Goal: Task Accomplishment & Management: Manage account settings

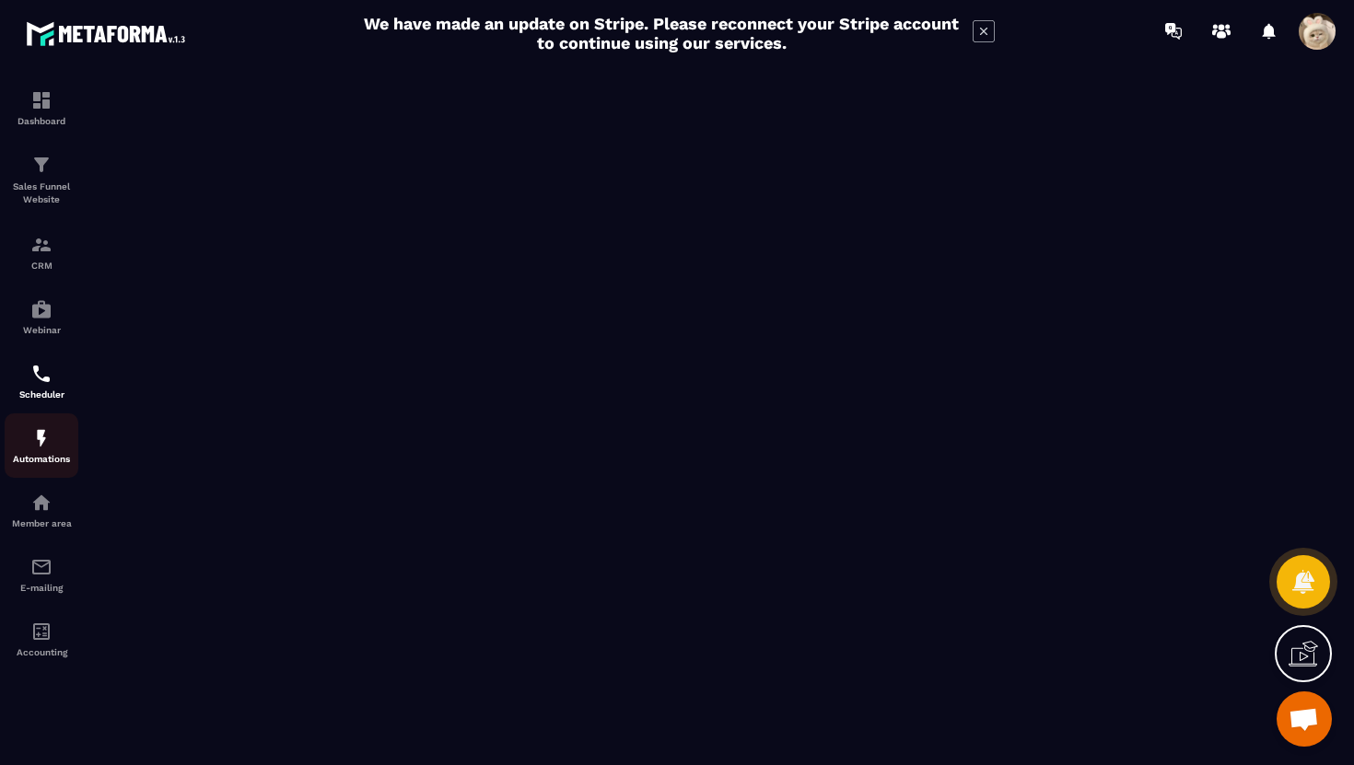
click at [40, 439] on img at bounding box center [41, 438] width 22 height 22
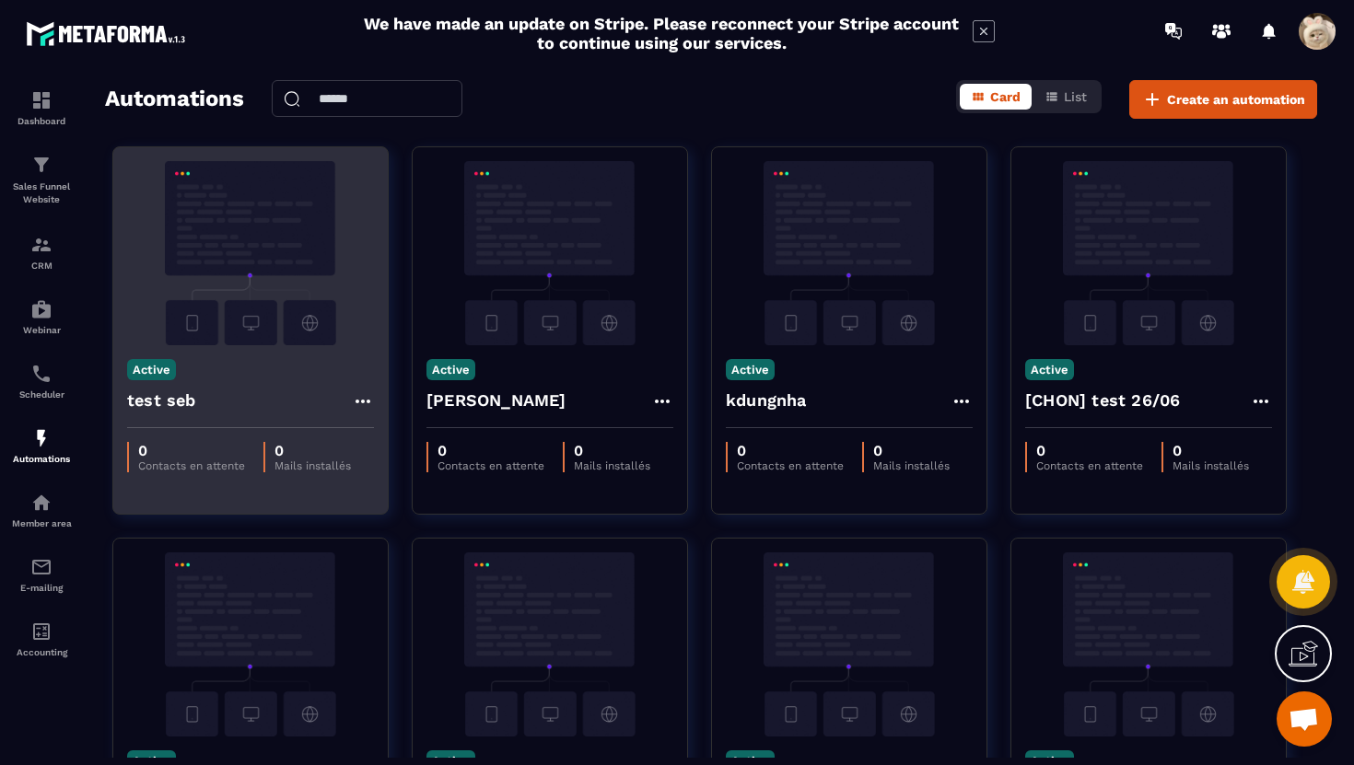
click at [227, 314] on img at bounding box center [250, 253] width 247 height 184
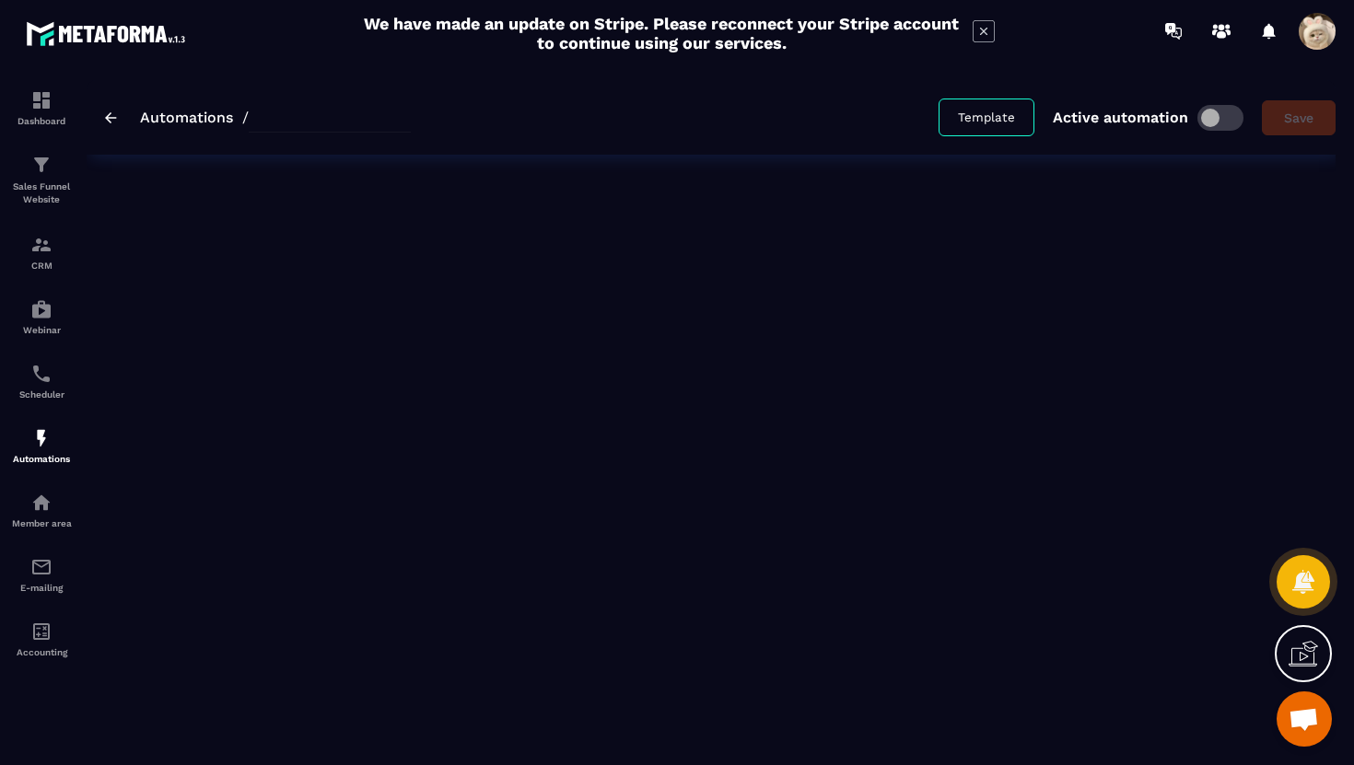
click at [227, 314] on div "Automations / Template Active automation Save" at bounding box center [711, 412] width 1249 height 664
type input "********"
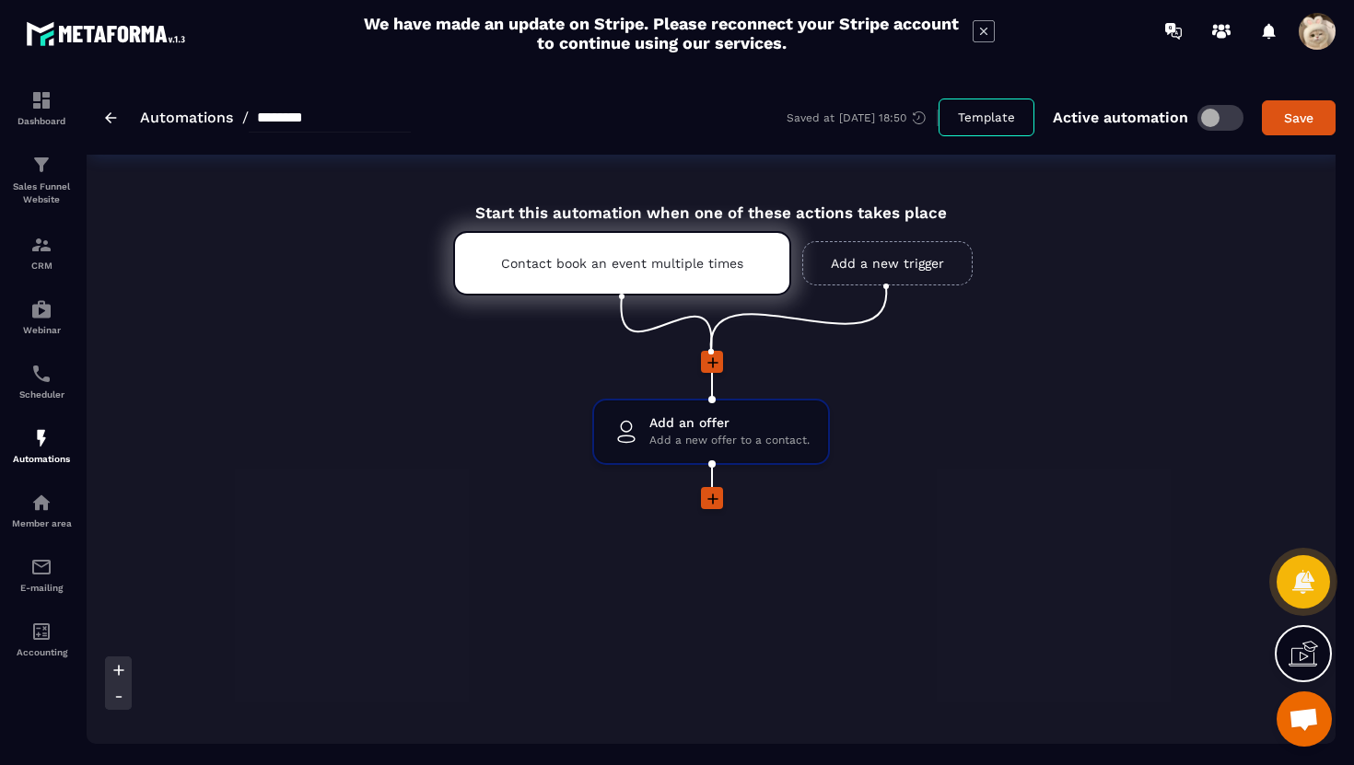
click at [116, 114] on img at bounding box center [111, 117] width 12 height 11
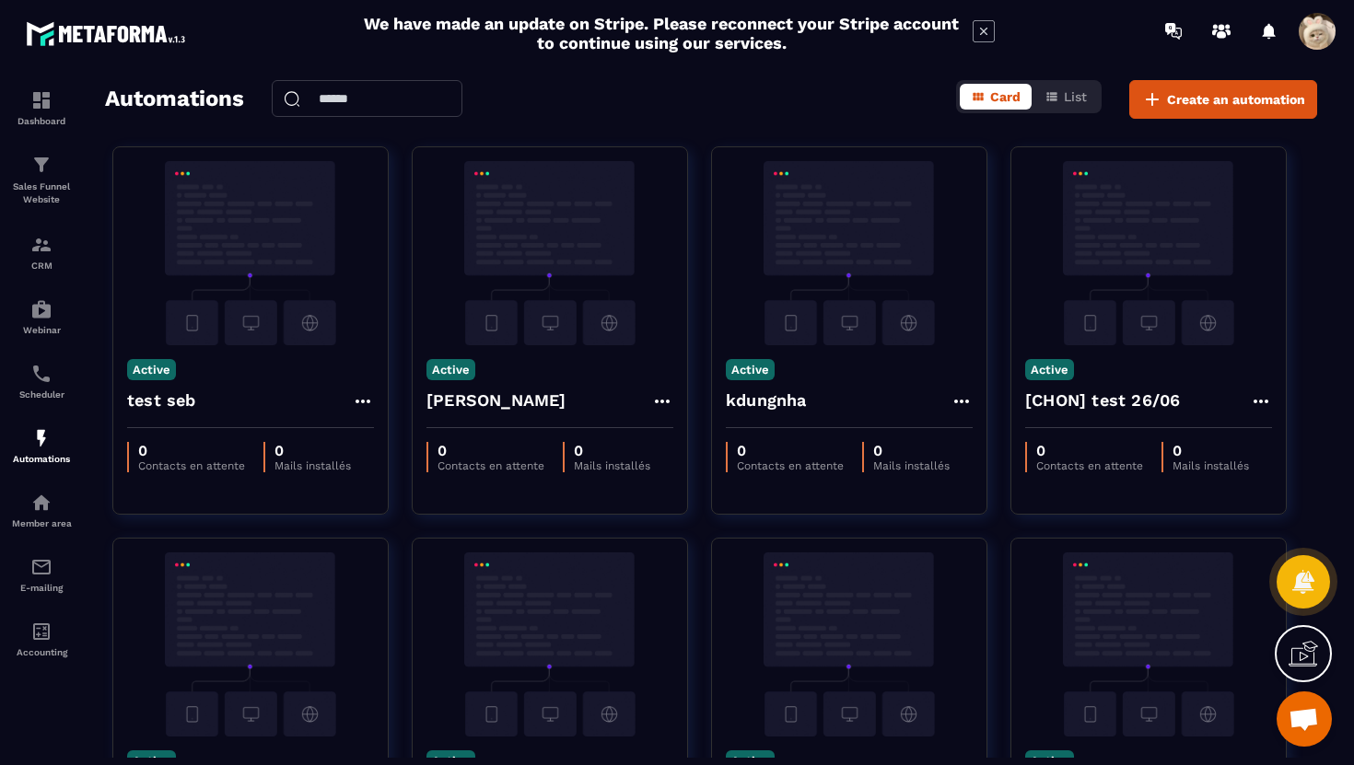
click at [1318, 34] on span at bounding box center [1316, 31] width 37 height 37
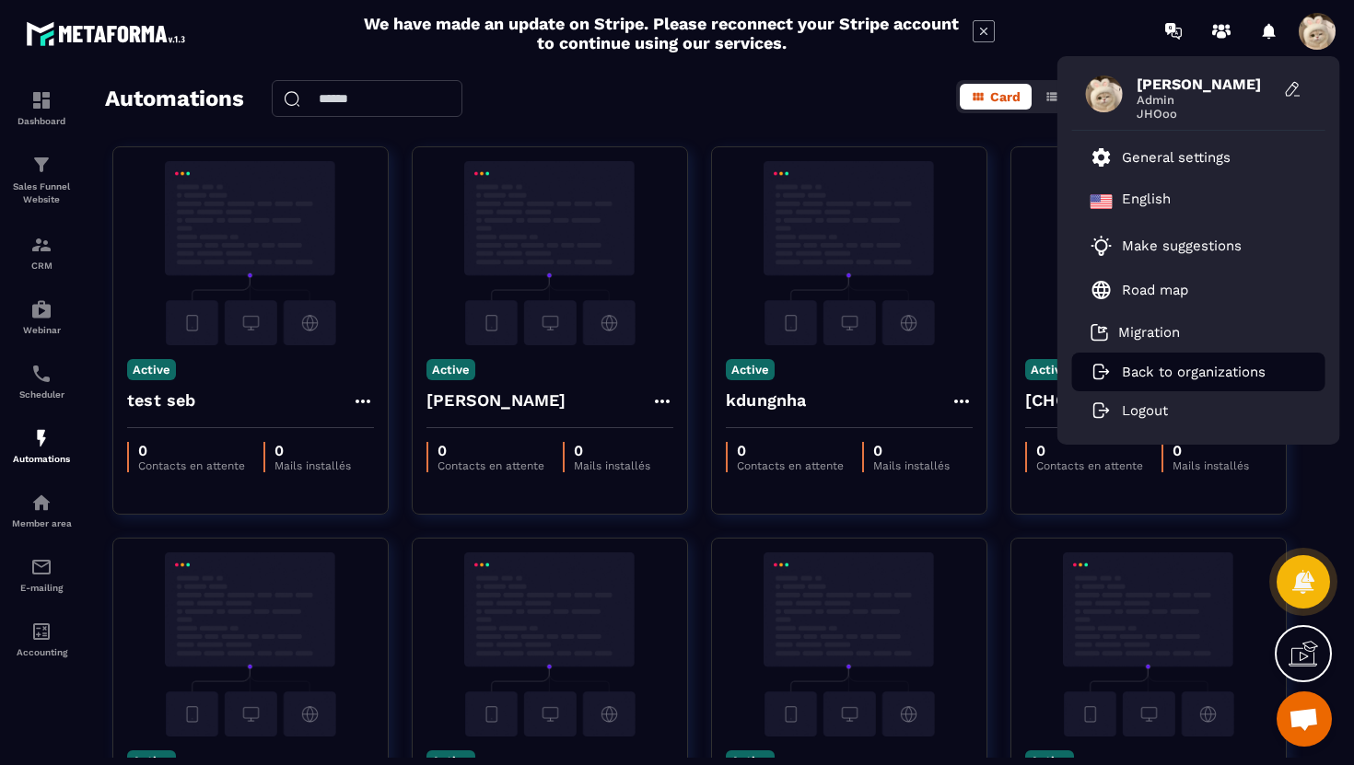
click at [1138, 371] on p "Back to organizations" at bounding box center [1193, 372] width 144 height 17
click at [1112, 366] on link "Back to organizations" at bounding box center [1177, 372] width 175 height 17
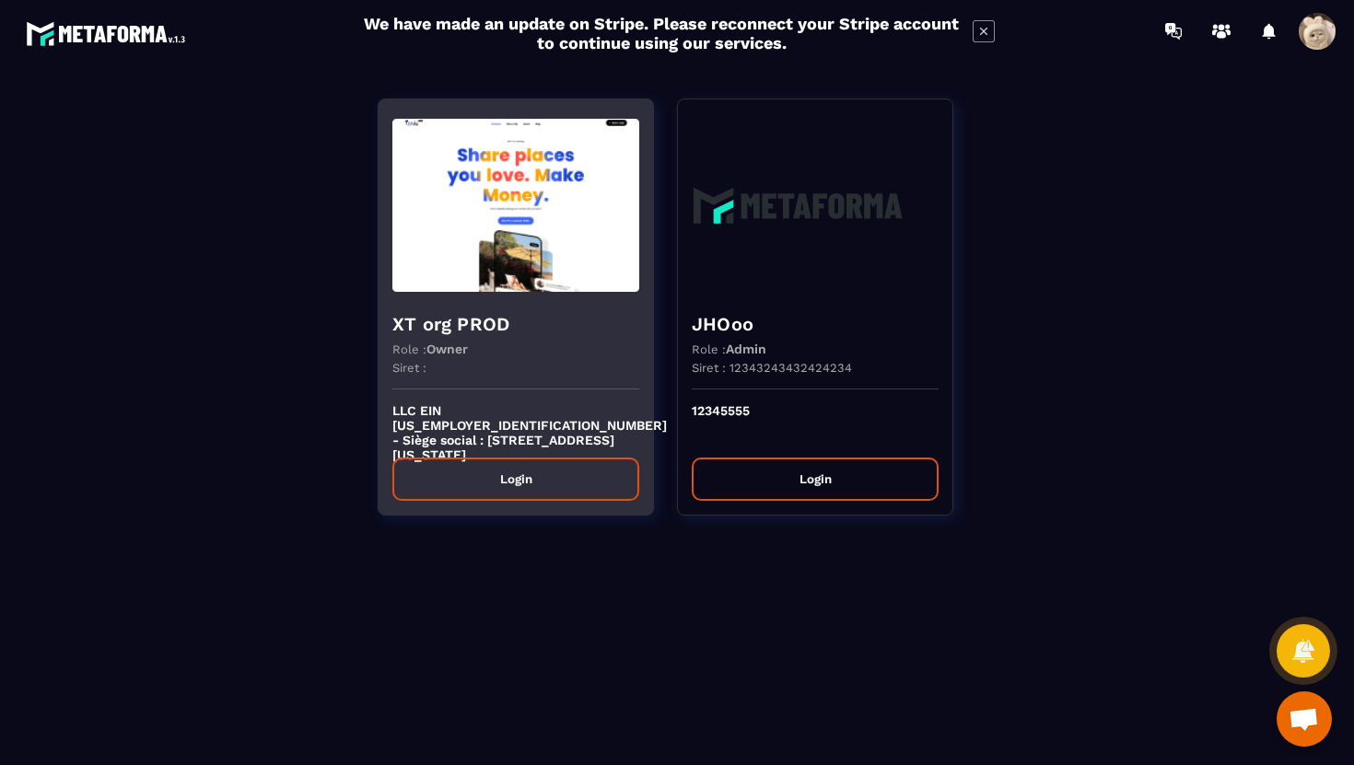
click at [466, 294] on img at bounding box center [515, 205] width 247 height 184
